Goal: Task Accomplishment & Management: Use online tool/utility

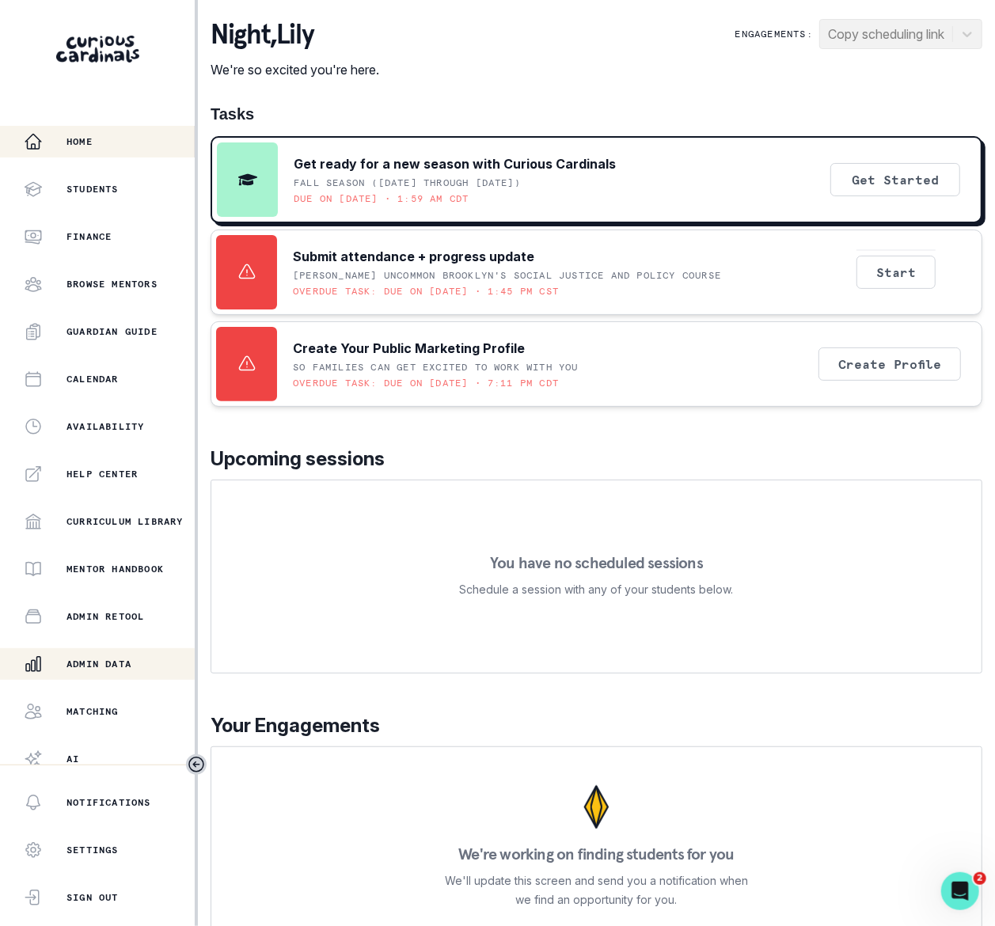
click at [122, 671] on div "Admin Data" at bounding box center [109, 663] width 171 height 19
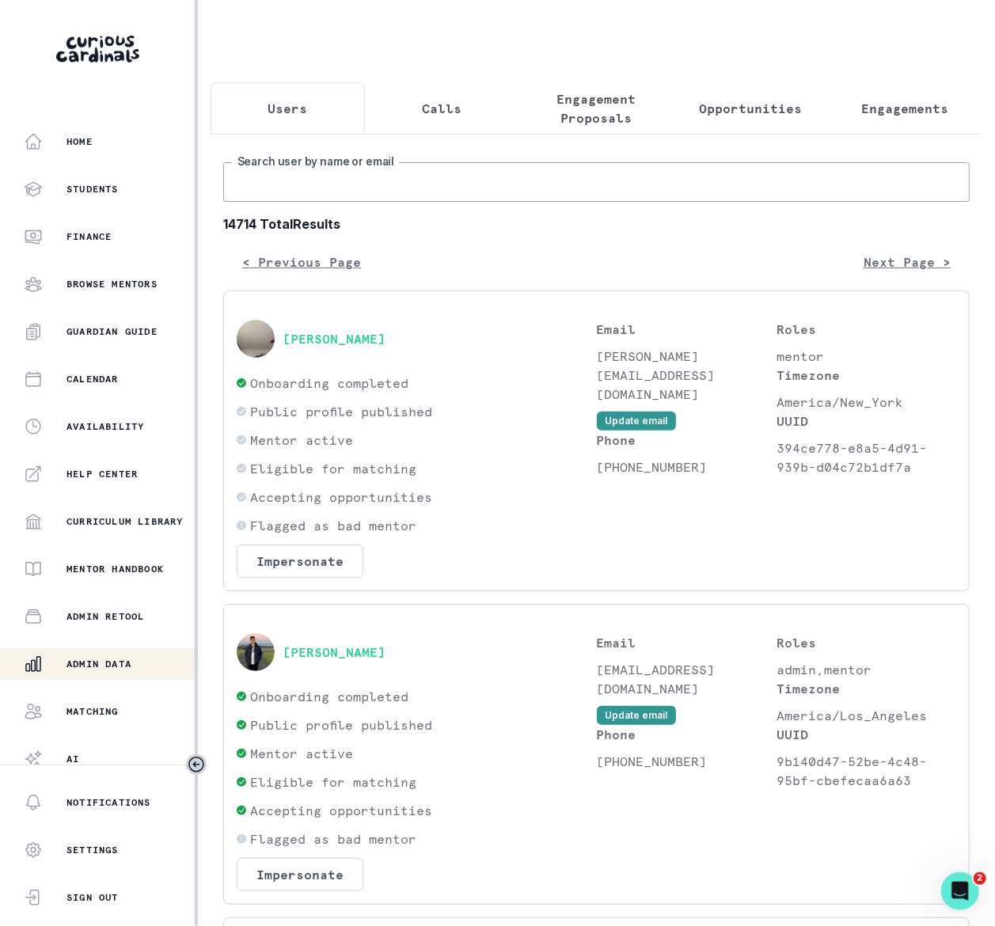
click at [285, 202] on input "Search user by name or email" at bounding box center [596, 182] width 746 height 40
type input "[PERSON_NAME]"
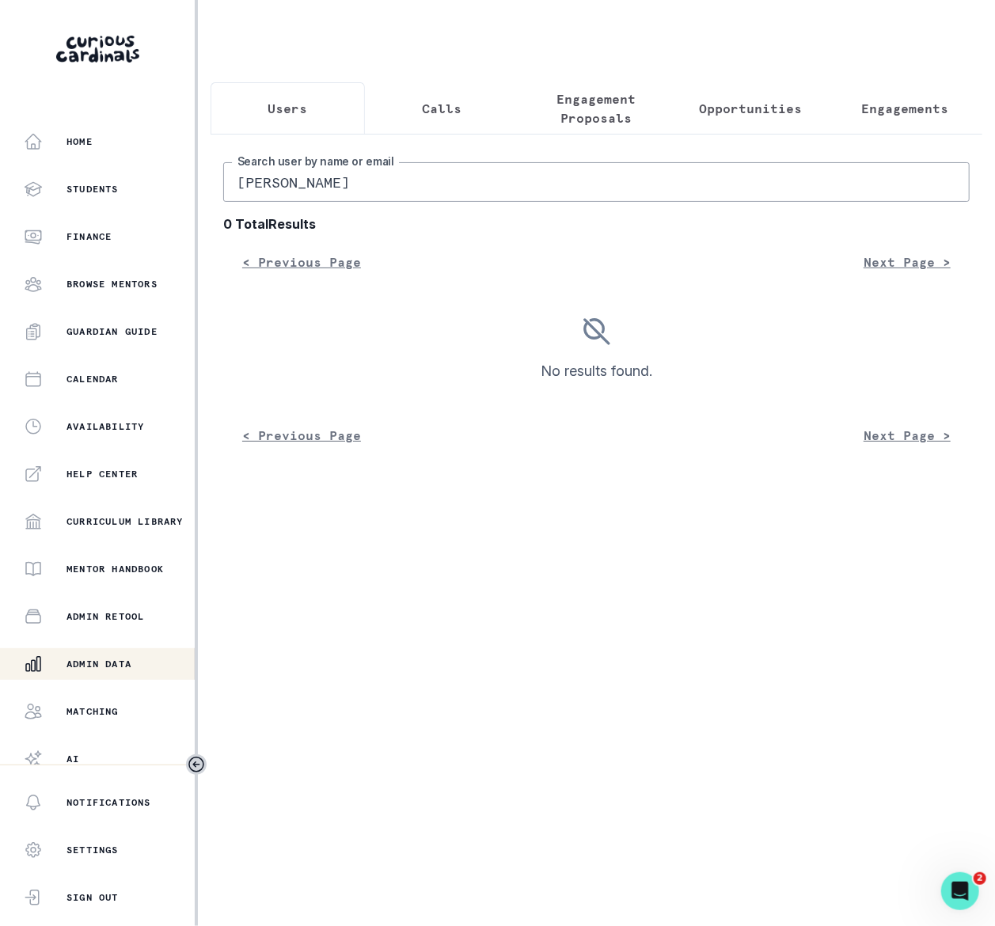
click at [362, 195] on input "[PERSON_NAME]" at bounding box center [596, 182] width 746 height 40
type input "[PERSON_NAME]"
click at [298, 198] on input "[PERSON_NAME]" at bounding box center [596, 182] width 746 height 40
type input "auror desant"
click at [327, 202] on input "auror desant" at bounding box center [596, 182] width 746 height 40
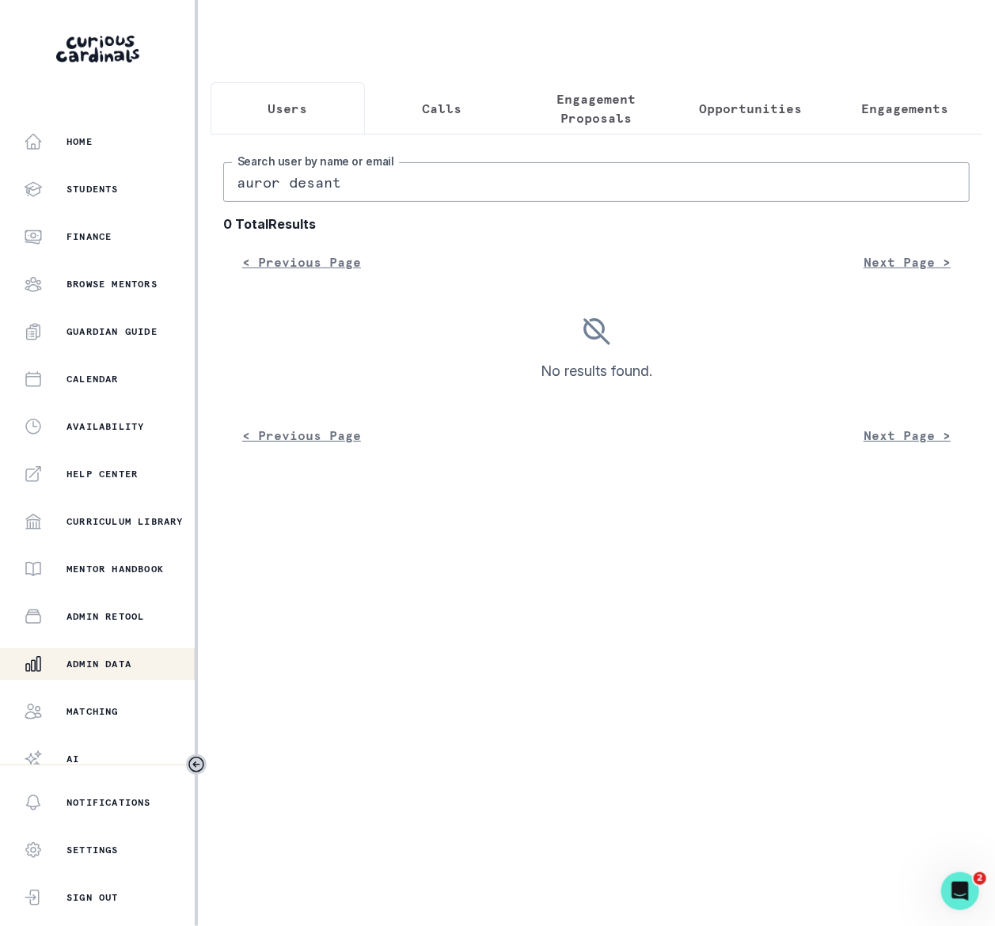
click at [327, 202] on input "auror desant" at bounding box center [596, 182] width 746 height 40
click at [329, 201] on input "auror desant" at bounding box center [596, 182] width 746 height 40
drag, startPoint x: 331, startPoint y: 201, endPoint x: 331, endPoint y: 191, distance: 10.3
click at [331, 200] on input "auror desant" at bounding box center [596, 182] width 746 height 40
click at [310, 191] on input "auror desant" at bounding box center [596, 182] width 746 height 40
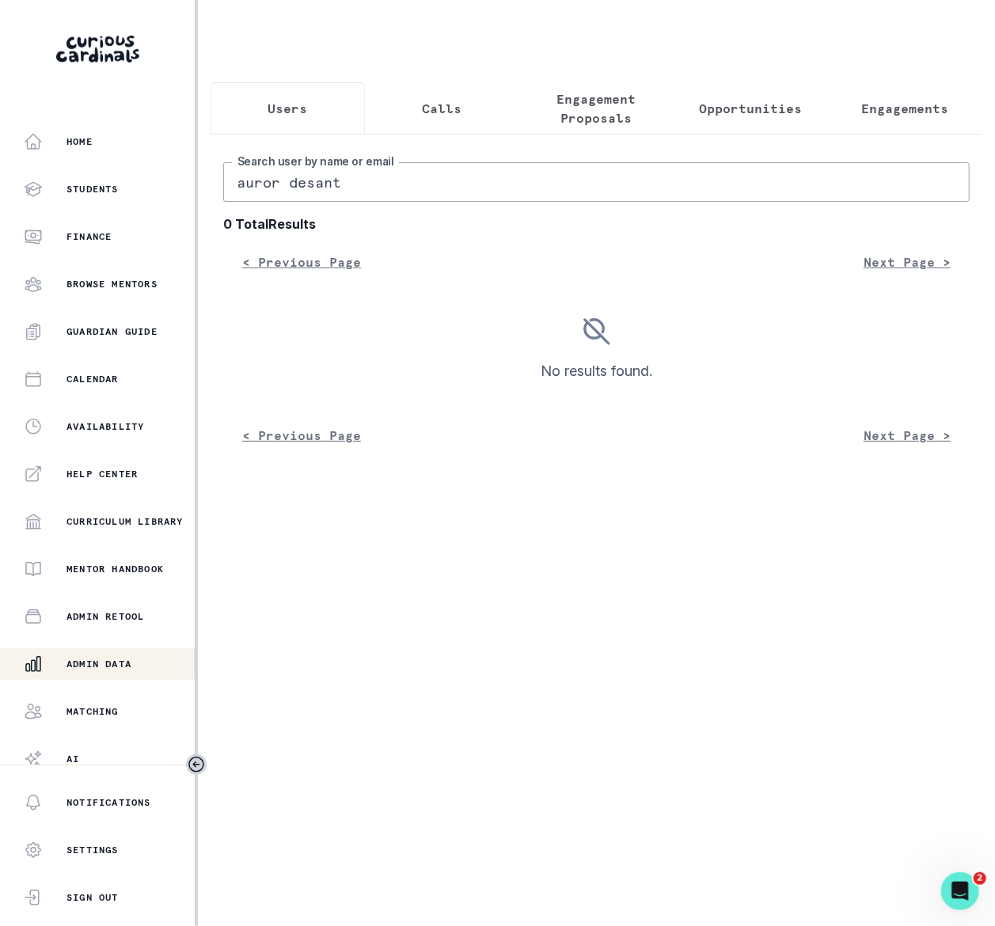
click at [311, 195] on input "auror desant" at bounding box center [596, 182] width 746 height 40
type input "aurora"
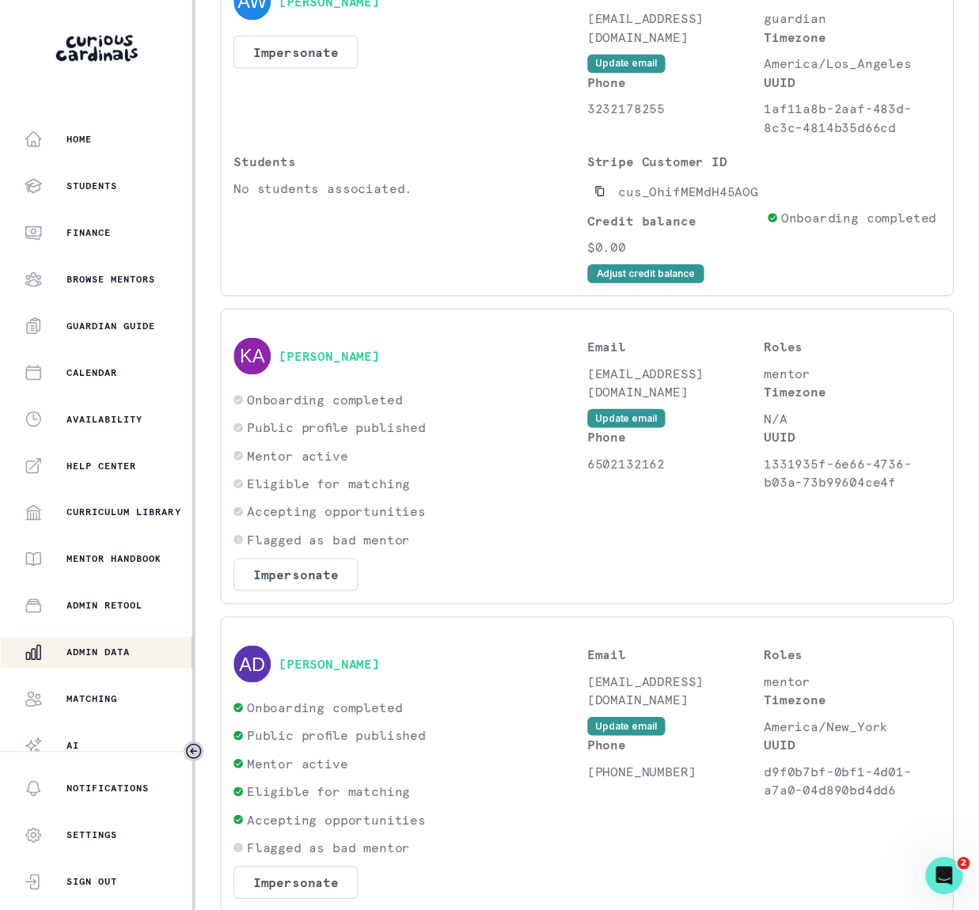
scroll to position [1425, 0]
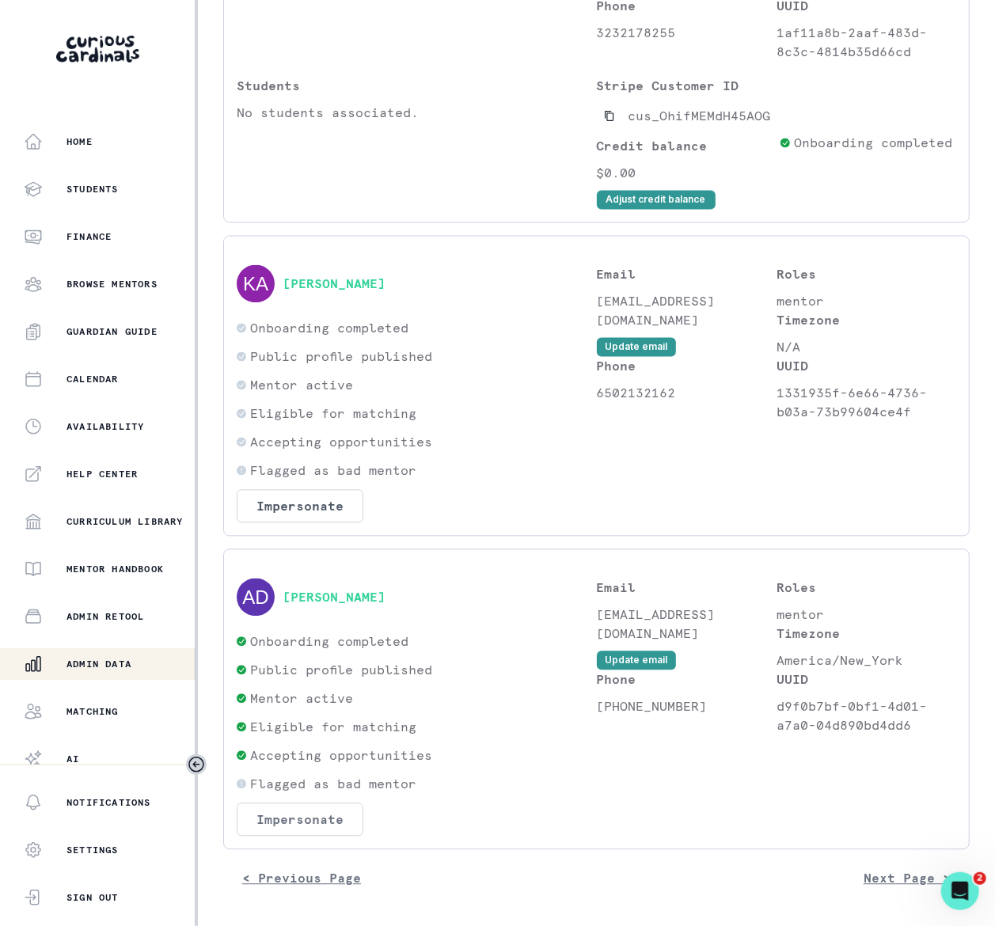
click at [282, 825] on button "Impersonate" at bounding box center [300, 819] width 127 height 33
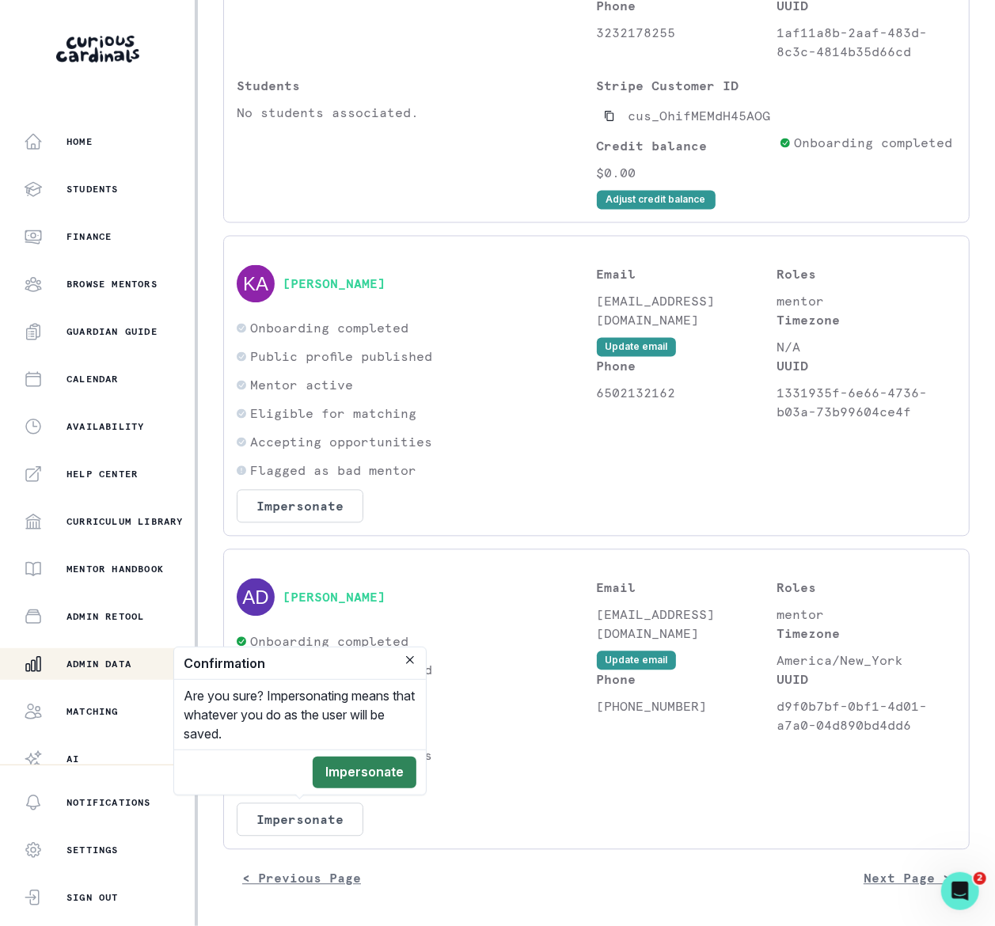
click at [347, 767] on button "Impersonate" at bounding box center [365, 773] width 104 height 32
